Goal: Find specific page/section

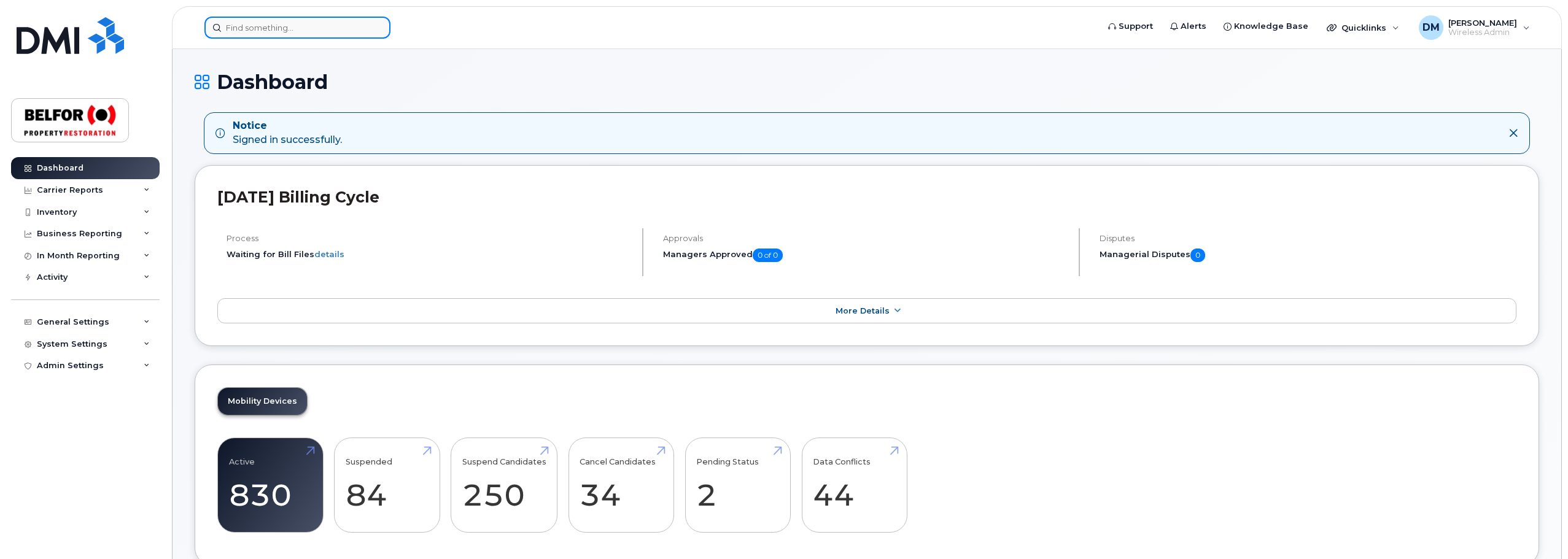
click at [249, 29] on input at bounding box center [297, 28] width 186 height 22
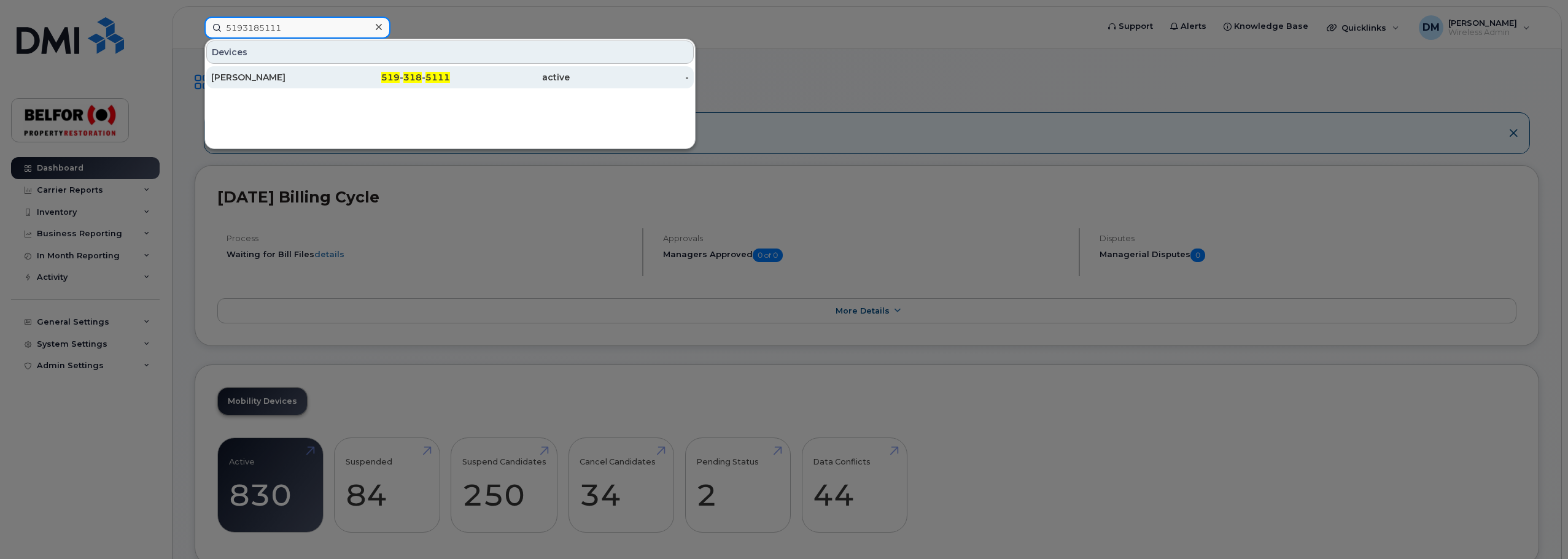
type input "5193185111"
click at [302, 80] on div "[PERSON_NAME]" at bounding box center [271, 77] width 120 height 12
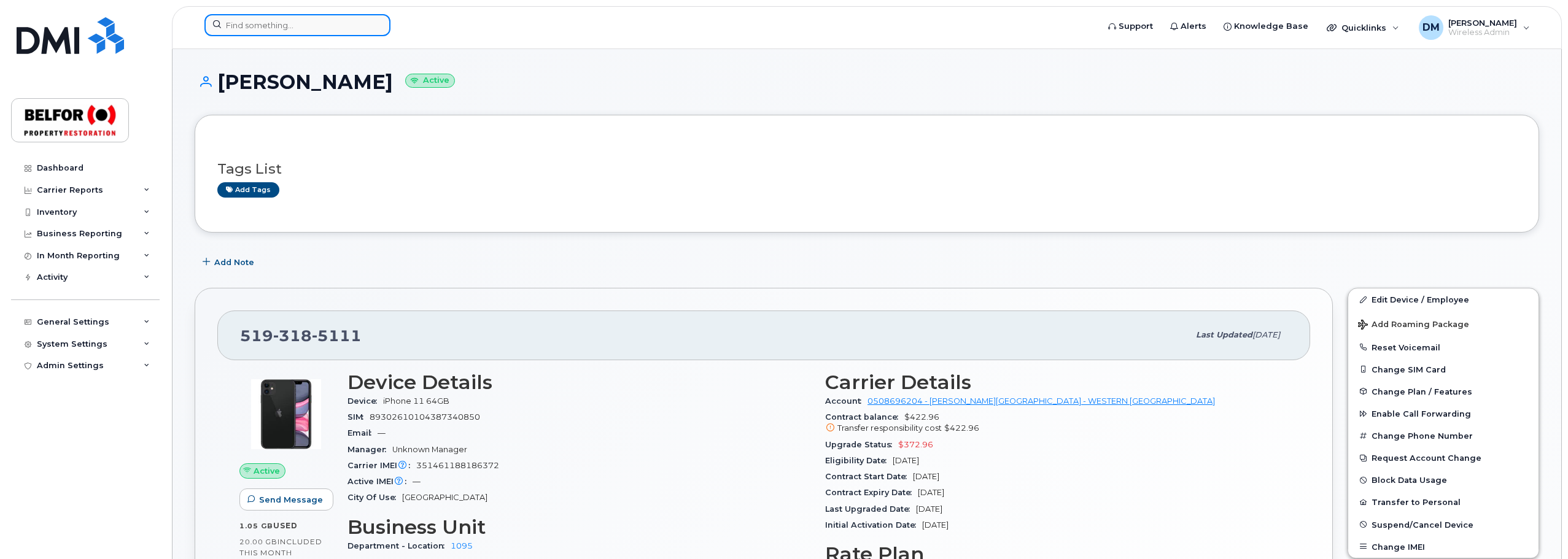
click at [258, 30] on input at bounding box center [297, 25] width 186 height 22
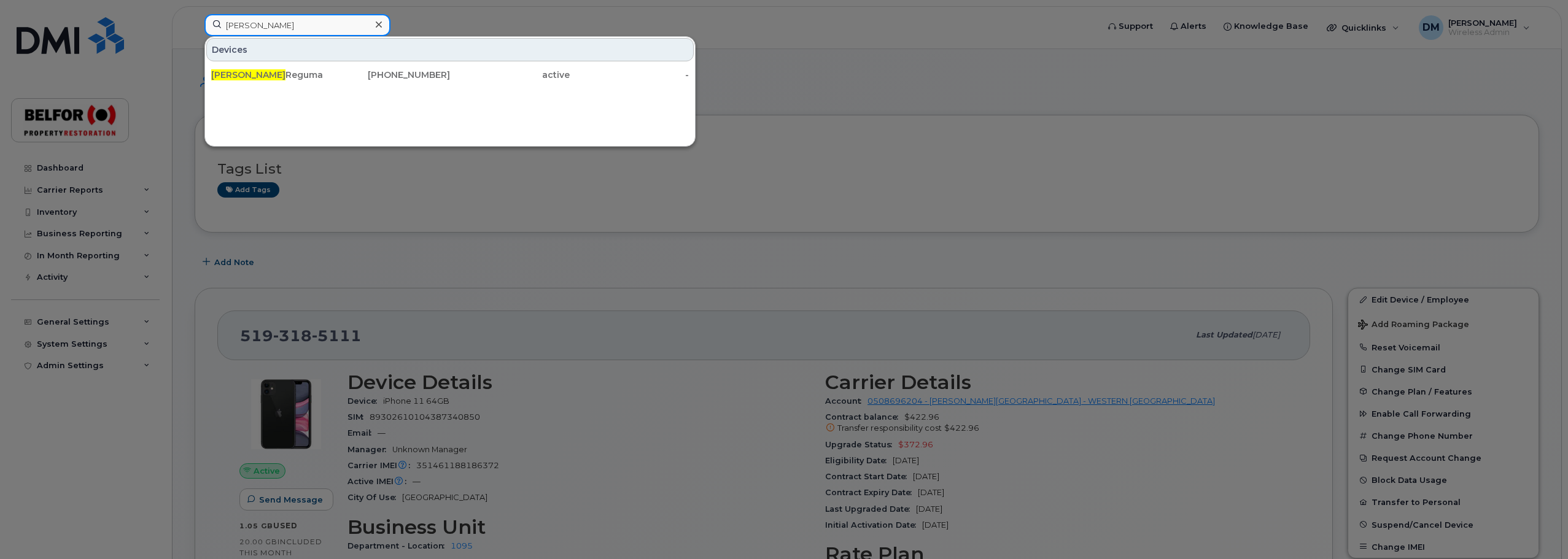
click at [235, 18] on input "jerome" at bounding box center [297, 25] width 186 height 22
type input "58783959"
